Goal: Transaction & Acquisition: Book appointment/travel/reservation

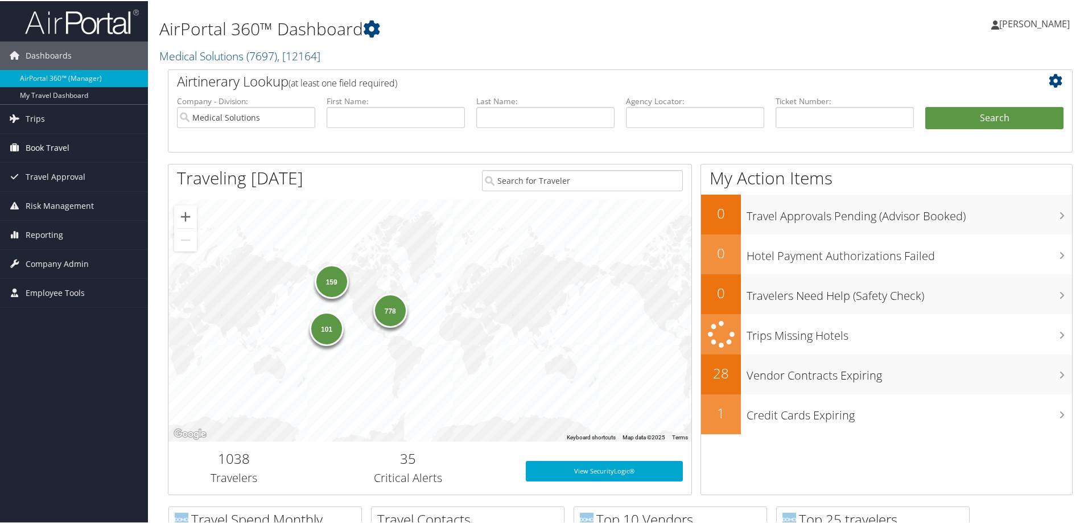
click at [56, 145] on span "Book Travel" at bounding box center [48, 147] width 44 height 28
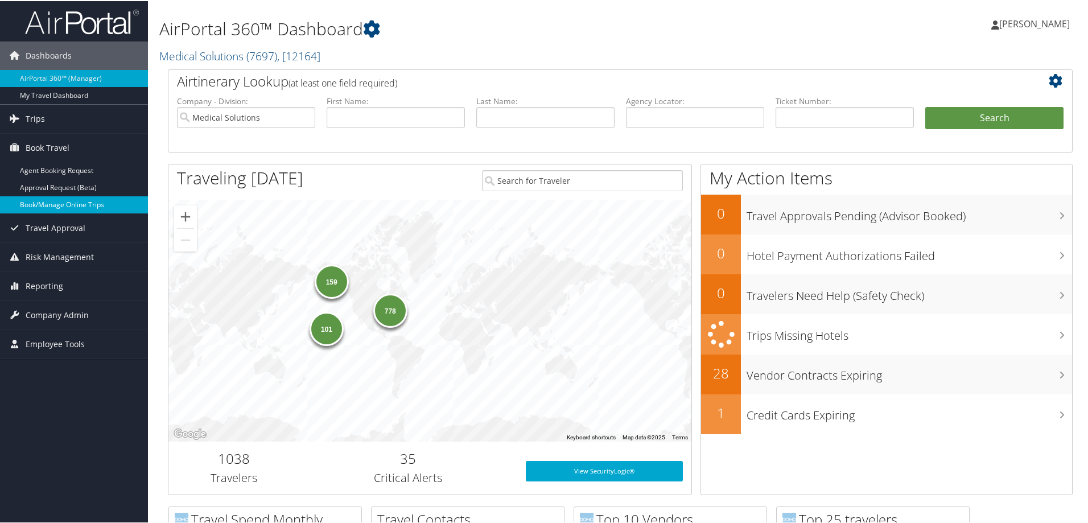
click at [81, 204] on link "Book/Manage Online Trips" at bounding box center [74, 203] width 148 height 17
